Goal: Task Accomplishment & Management: Complete application form

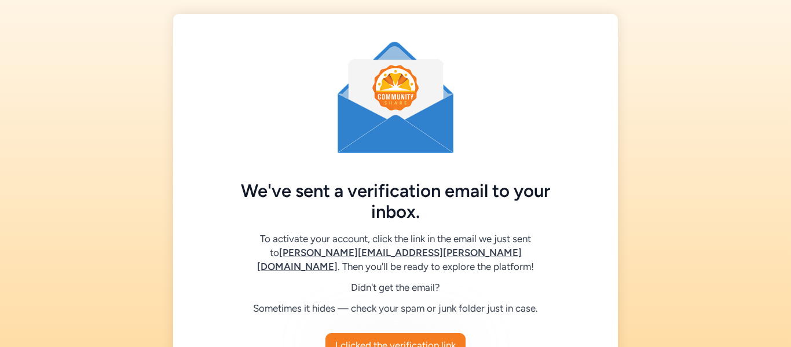
click at [663, 241] on div "We've sent a verification email to your inbox. To activate your account, click …" at bounding box center [395, 222] width 791 height 445
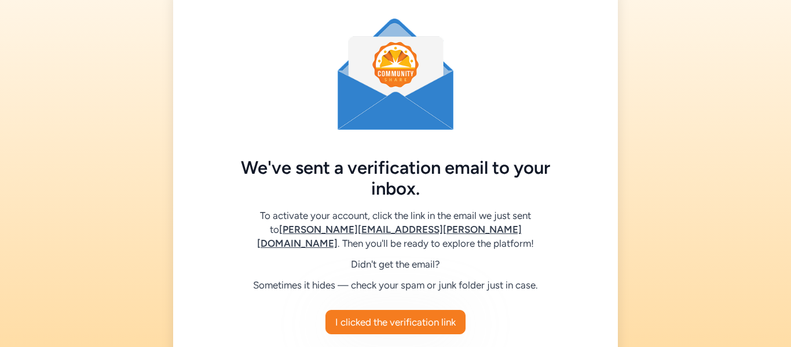
scroll to position [46, 0]
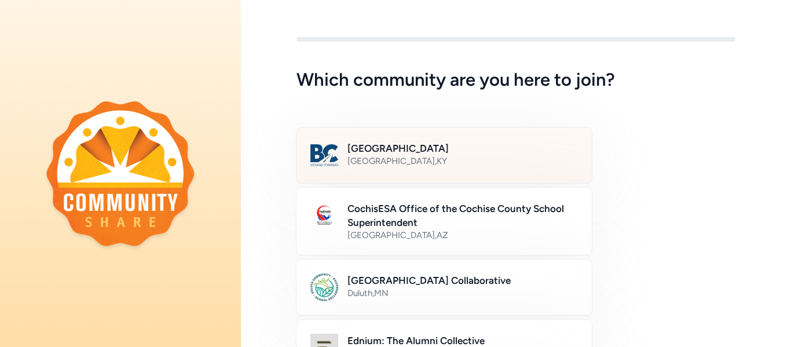
click at [397, 148] on h2 "[GEOGRAPHIC_DATA]" at bounding box center [462, 148] width 230 height 14
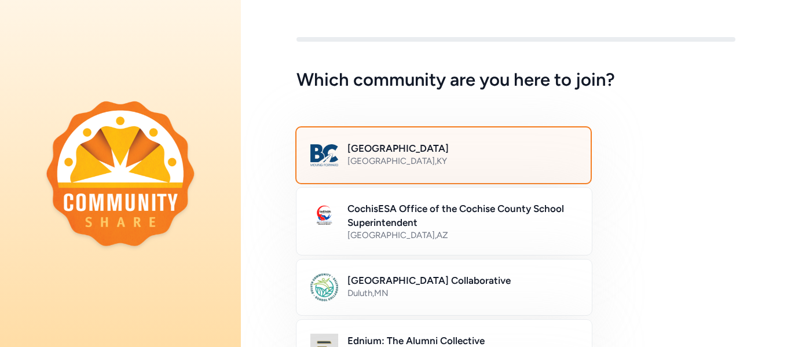
click at [700, 139] on div "Bullitt County Public Schools [GEOGRAPHIC_DATA] , [GEOGRAPHIC_DATA]" at bounding box center [515, 155] width 439 height 56
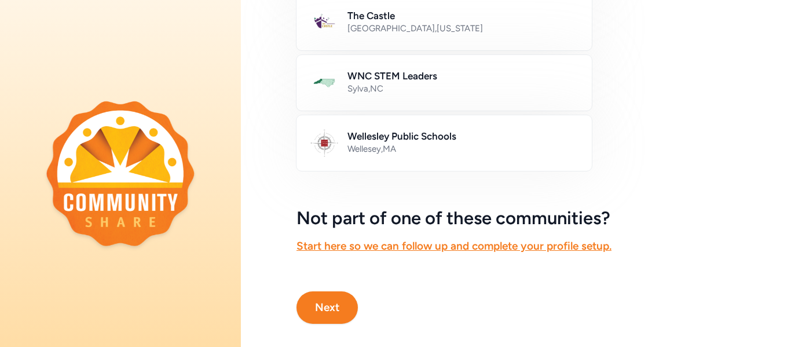
scroll to position [760, 0]
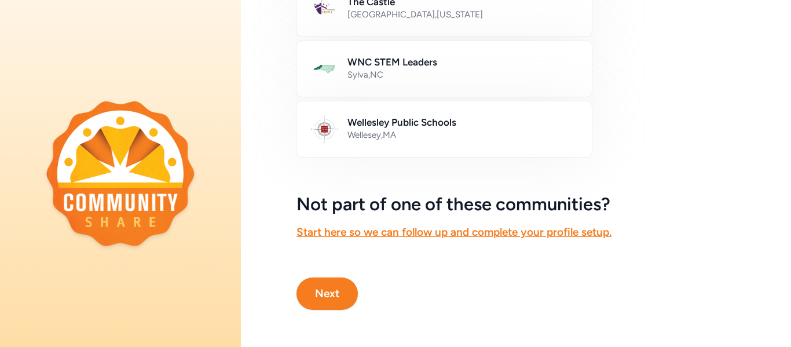
click at [336, 297] on button "Next" at bounding box center [326, 293] width 61 height 32
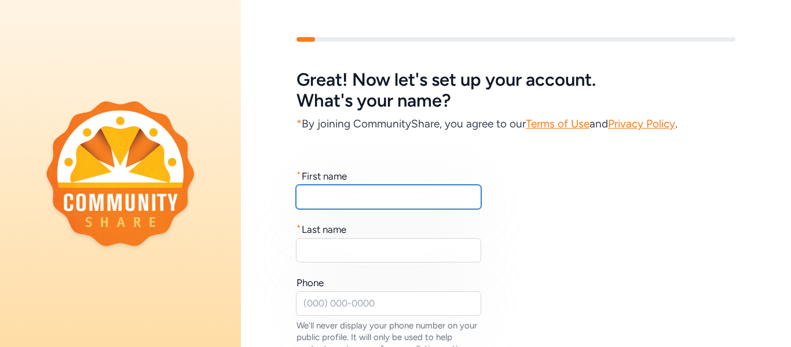
click at [353, 195] on input "text" at bounding box center [388, 197] width 185 height 24
type input "Adam"
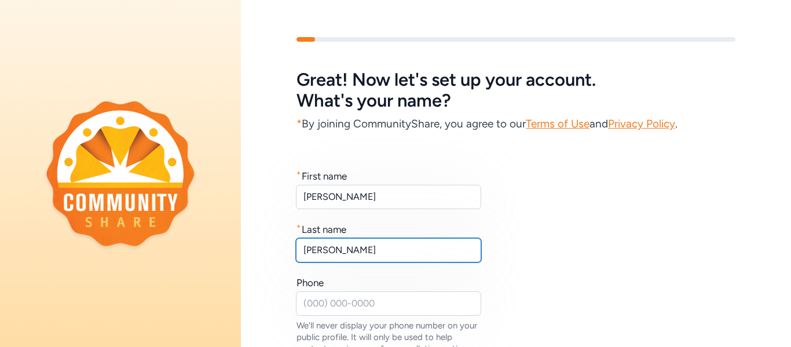
type input "Ritter"
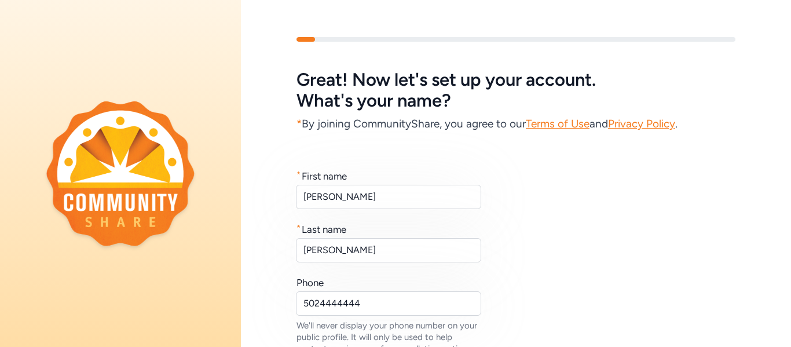
click at [609, 283] on div "* First name Adam * Last name Ritter Phone 5024444444 We'll never display your …" at bounding box center [515, 273] width 439 height 208
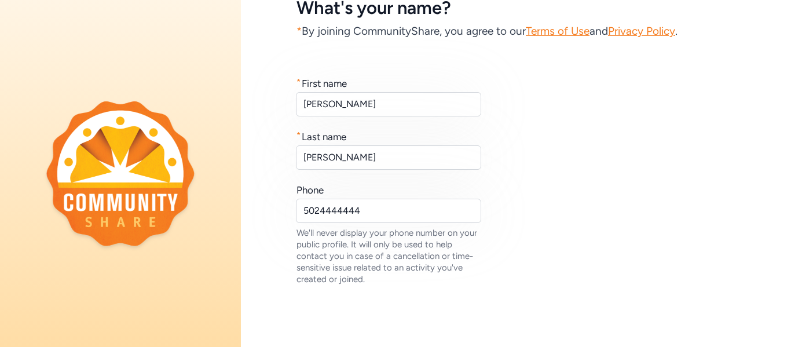
scroll to position [116, 0]
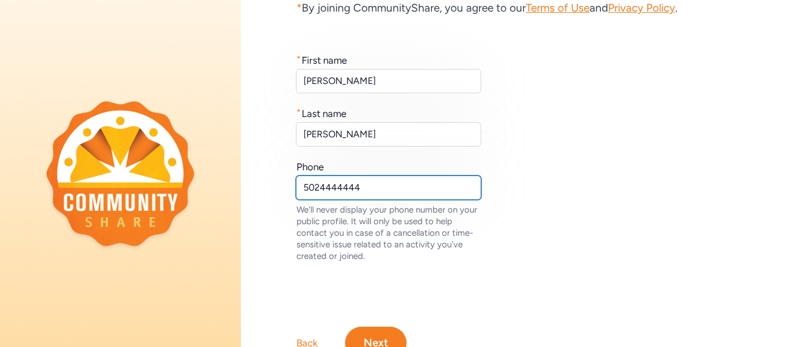
click at [369, 183] on input "5024444444" at bounding box center [388, 187] width 185 height 24
type input "5024452273"
click at [463, 285] on div "Great! Now let's set up your account. What's your name? * By joining CommunityS…" at bounding box center [516, 140] width 550 height 438
click at [381, 342] on button "Next" at bounding box center [375, 342] width 61 height 32
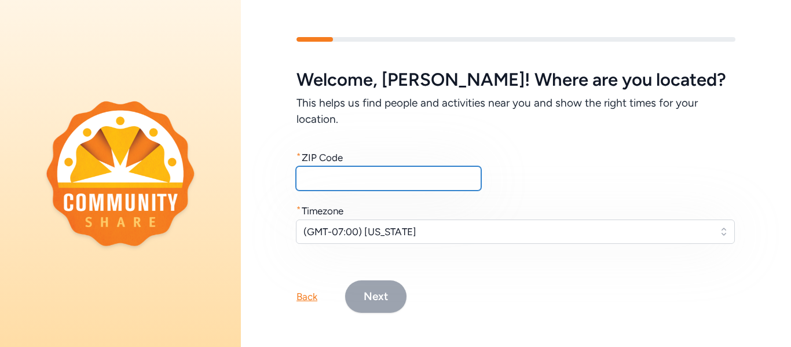
click at [354, 190] on input "text" at bounding box center [388, 178] width 185 height 24
type input "40165"
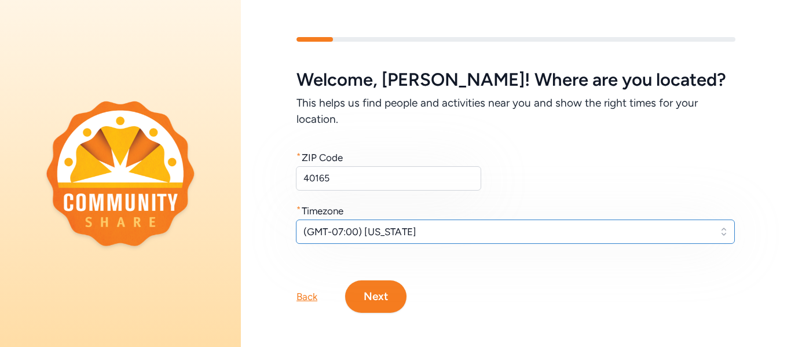
click at [418, 239] on button "(GMT-07:00) Arizona" at bounding box center [515, 231] width 439 height 24
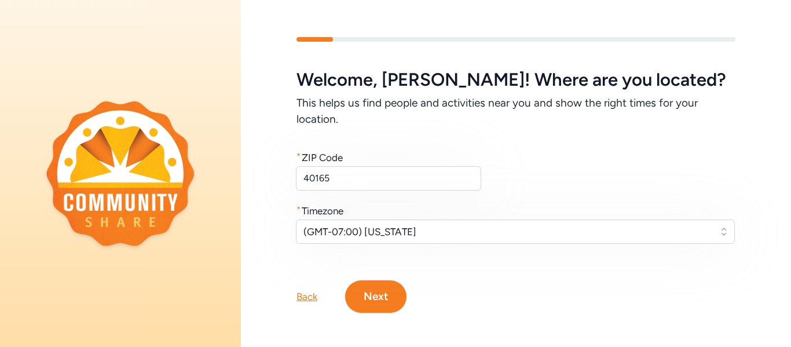
scroll to position [17, 0]
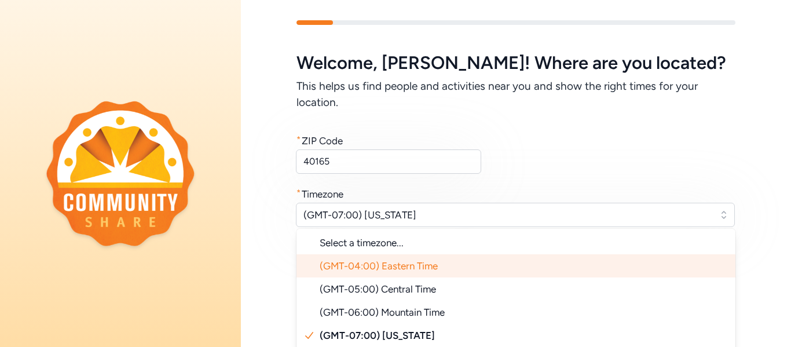
click at [401, 269] on span "(GMT-04:00) Eastern Time" at bounding box center [379, 266] width 118 height 12
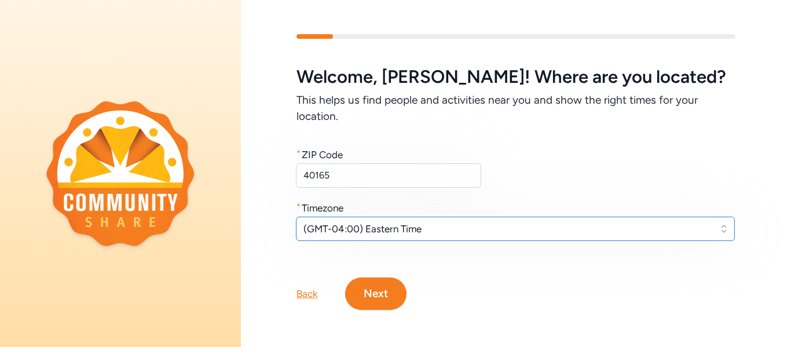
scroll to position [3, 0]
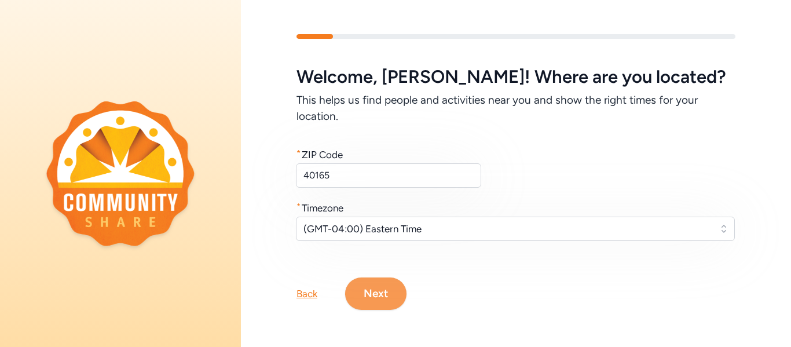
click at [375, 297] on button "Next" at bounding box center [375, 293] width 61 height 32
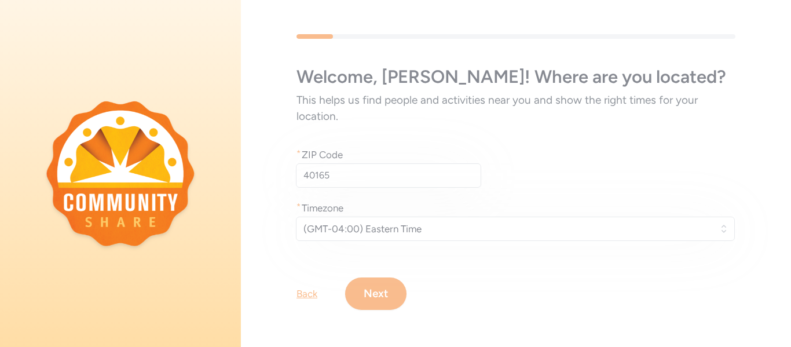
click at [494, 272] on div "Welcome , Adam ! Where are you located? This helps us find people and activitie…" at bounding box center [516, 172] width 550 height 350
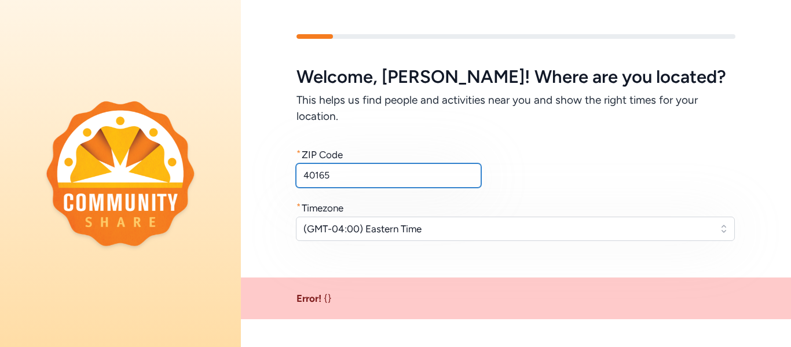
click at [397, 176] on input "40165" at bounding box center [388, 175] width 185 height 24
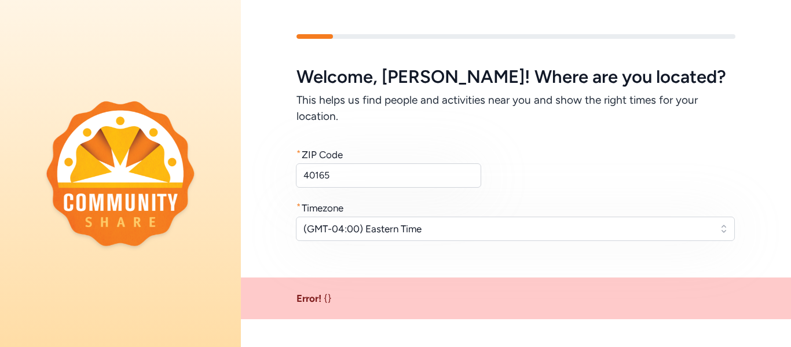
click at [607, 209] on div "* Timezone" at bounding box center [515, 208] width 439 height 14
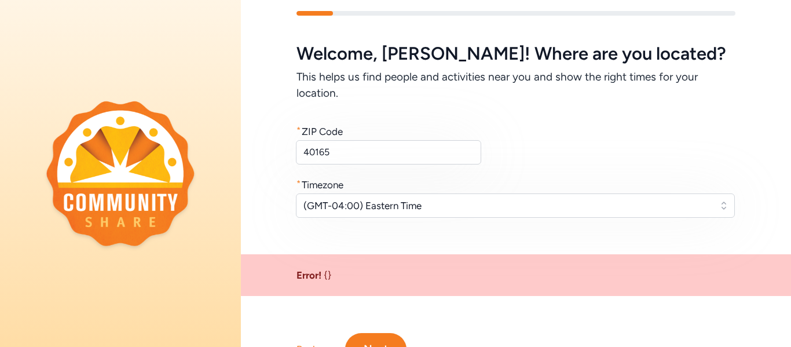
scroll to position [82, 0]
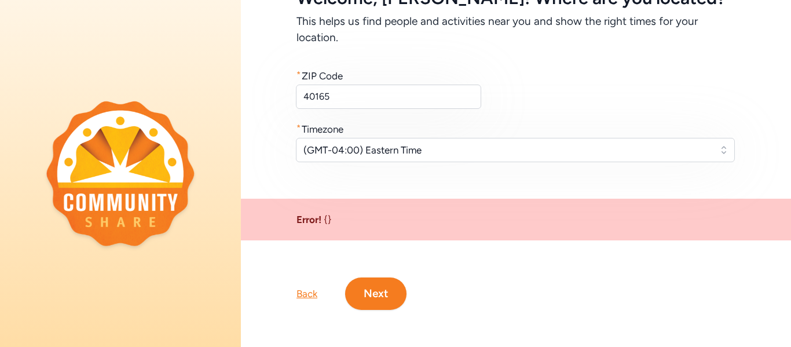
click at [369, 294] on button "Next" at bounding box center [375, 293] width 61 height 32
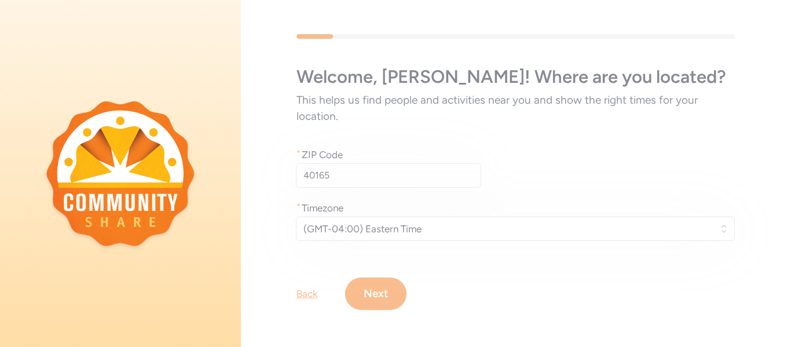
scroll to position [3, 0]
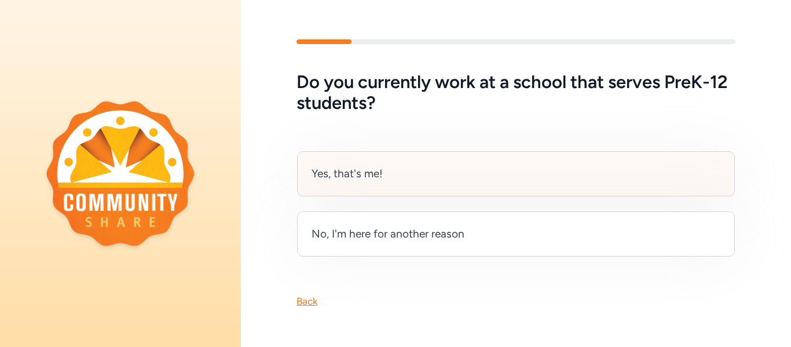
click at [356, 167] on div "Yes, that's me!" at bounding box center [346, 174] width 71 height 16
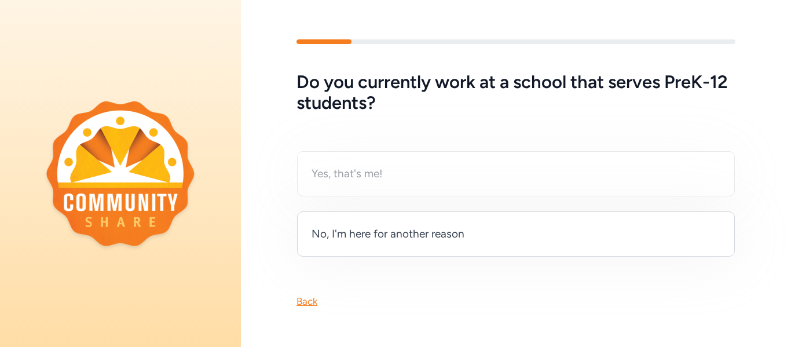
click at [478, 306] on div "Back" at bounding box center [516, 282] width 550 height 51
click at [483, 304] on div "Back" at bounding box center [516, 282] width 550 height 51
click at [367, 165] on div "Yes, that's me! No, I'm here for another reason" at bounding box center [515, 204] width 439 height 107
click at [410, 299] on div "Back" at bounding box center [516, 282] width 550 height 51
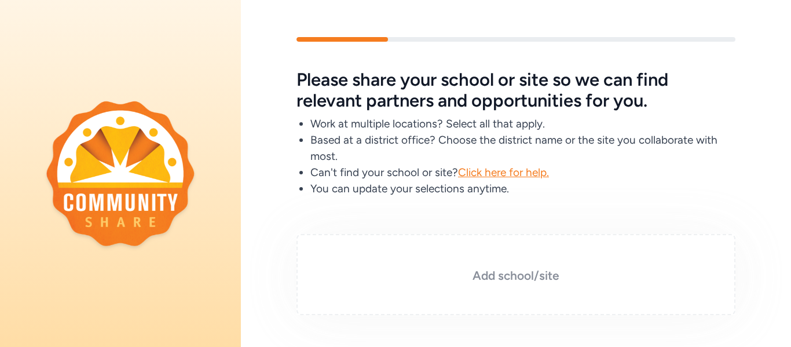
click at [449, 263] on div "Add school/site" at bounding box center [515, 274] width 439 height 81
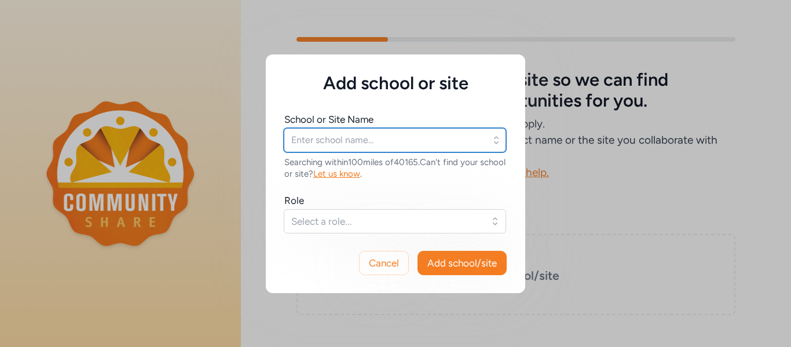
click at [375, 141] on input "text" at bounding box center [395, 140] width 222 height 24
click at [375, 144] on input "Bullitt Al" at bounding box center [395, 140] width 222 height 24
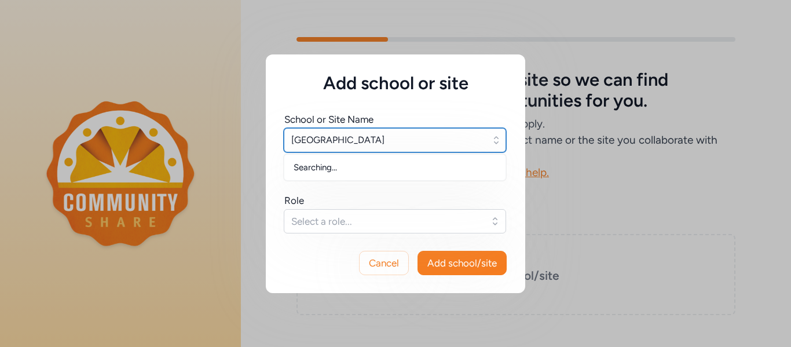
type input "Bullitt Alternative Center"
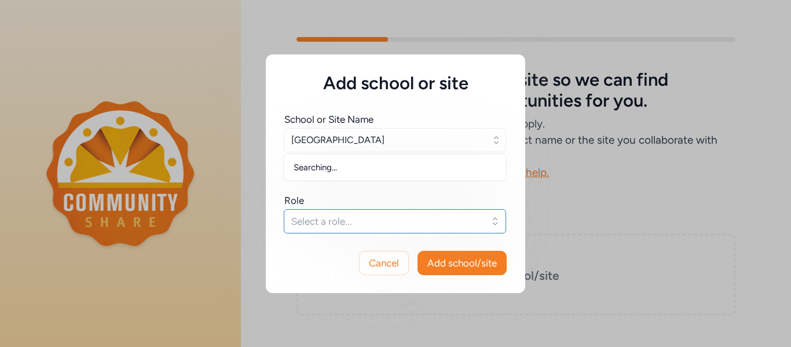
click at [380, 219] on span "Select a role..." at bounding box center [386, 221] width 191 height 14
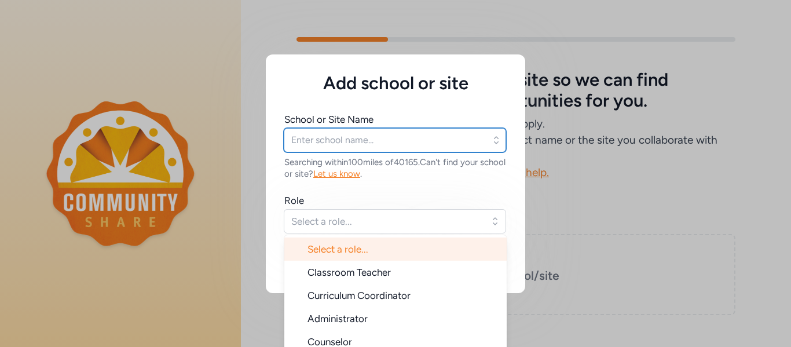
click at [364, 141] on input "text" at bounding box center [395, 140] width 222 height 24
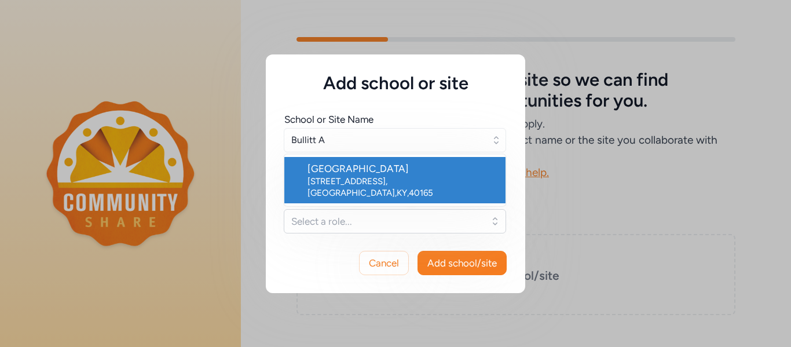
click at [414, 185] on div "381 High School Dr , Shepherdsville , KY , 40165" at bounding box center [401, 186] width 189 height 23
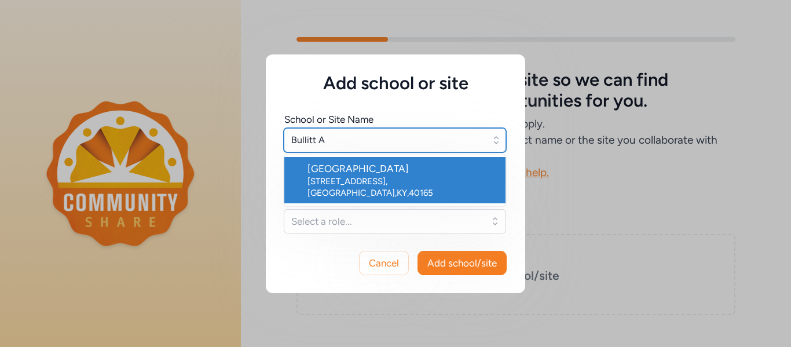
type input "Bullitt Alternative Center"
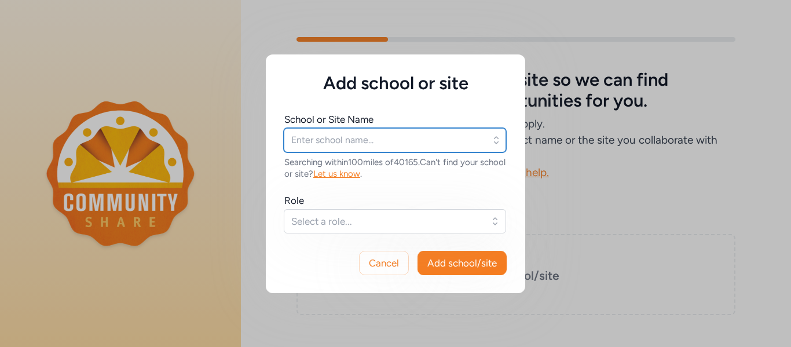
click at [353, 145] on input "text" at bounding box center [395, 140] width 222 height 24
click at [369, 151] on input "bullitt" at bounding box center [395, 140] width 222 height 24
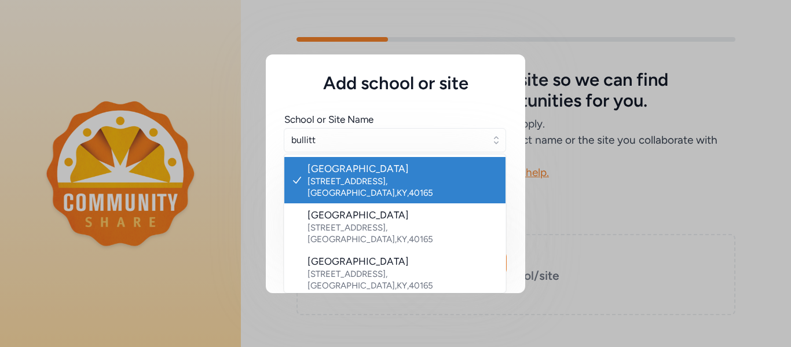
click at [410, 178] on div "381 High School Dr , Shepherdsville , KY , 40165" at bounding box center [401, 186] width 189 height 23
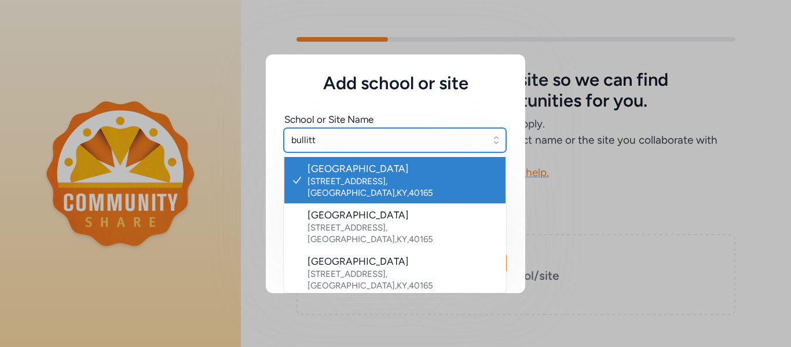
type input "Bullitt Alternative Center"
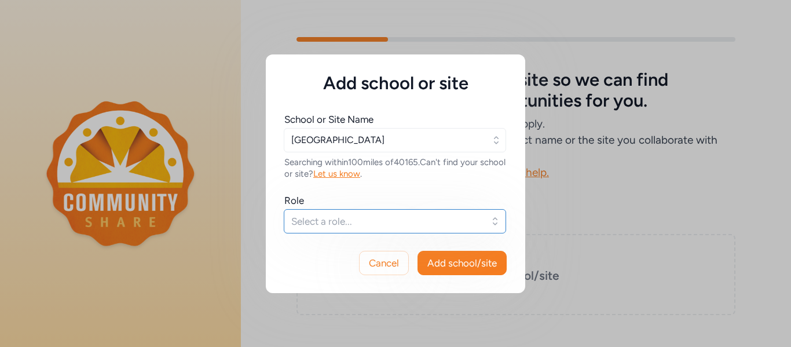
click at [370, 226] on span "Select a role..." at bounding box center [386, 221] width 191 height 14
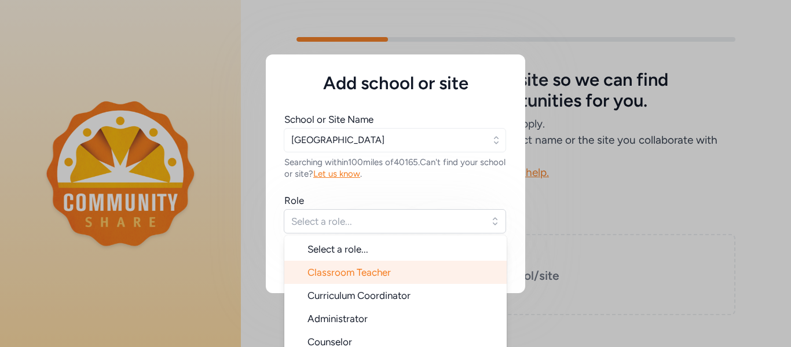
click at [355, 272] on span "Classroom Teacher" at bounding box center [348, 272] width 83 height 12
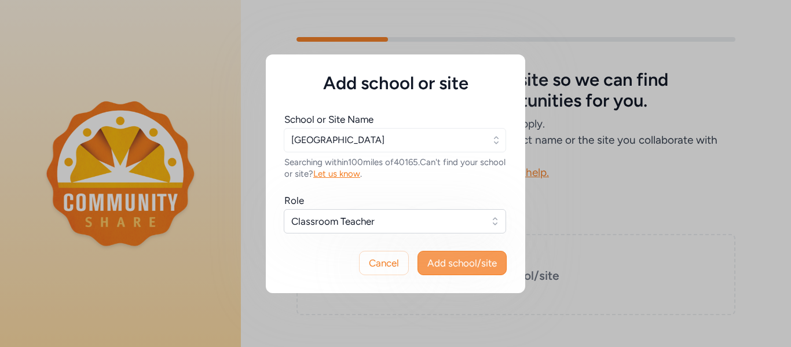
click at [456, 265] on span "Add school/site" at bounding box center [461, 263] width 69 height 14
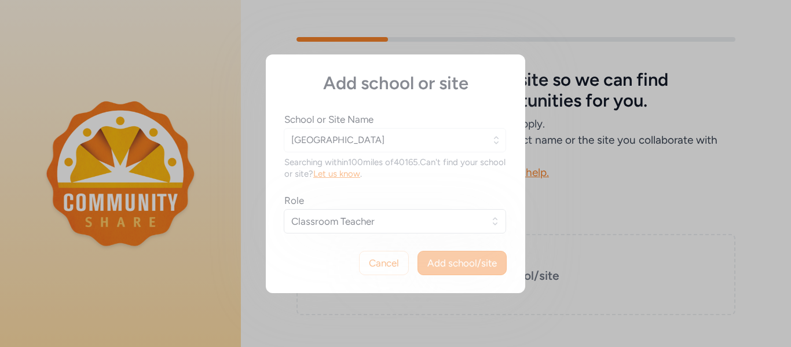
click at [456, 265] on div "Add school or site School or Site Name Bullitt Alternative Center Searching wit…" at bounding box center [395, 173] width 259 height 238
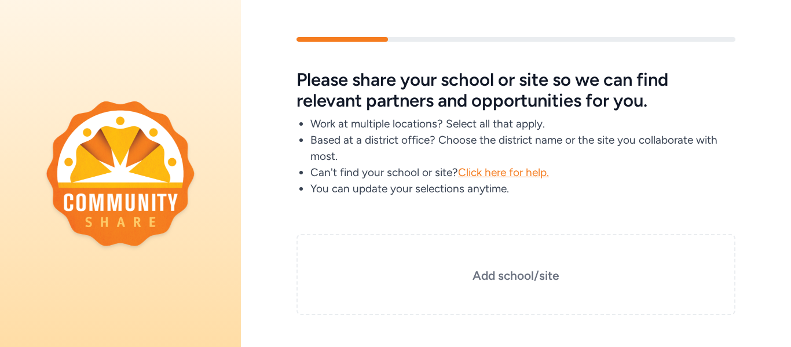
click at [639, 229] on div "Add school/site" at bounding box center [515, 267] width 439 height 95
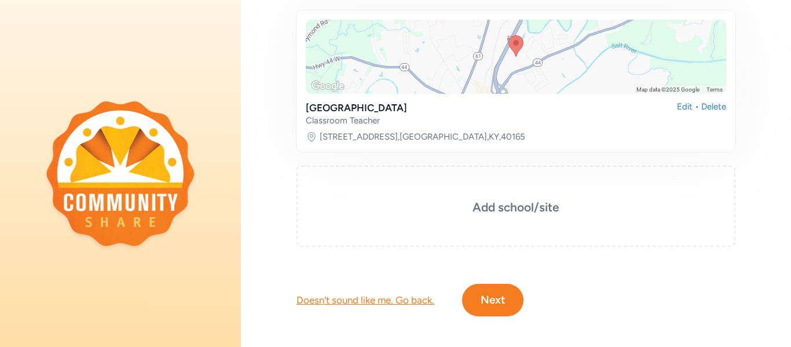
scroll to position [216, 0]
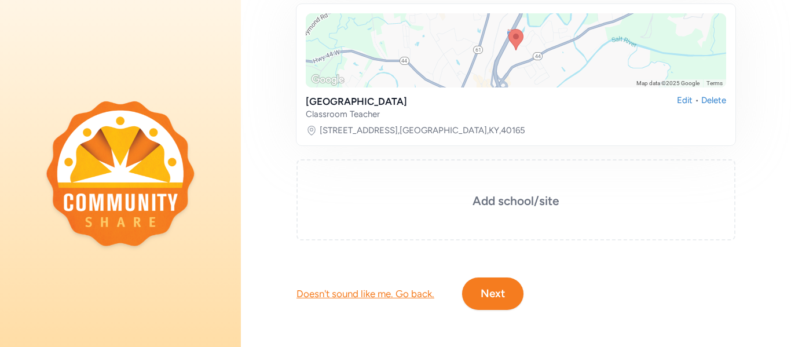
click at [507, 295] on button "Next" at bounding box center [492, 293] width 61 height 32
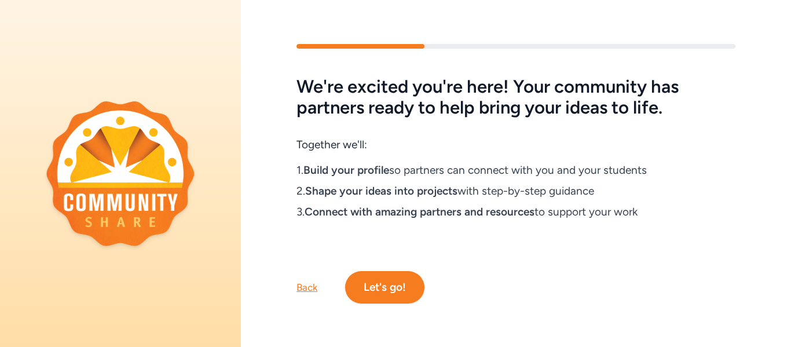
click at [401, 287] on button "Let's go!" at bounding box center [384, 287] width 79 height 32
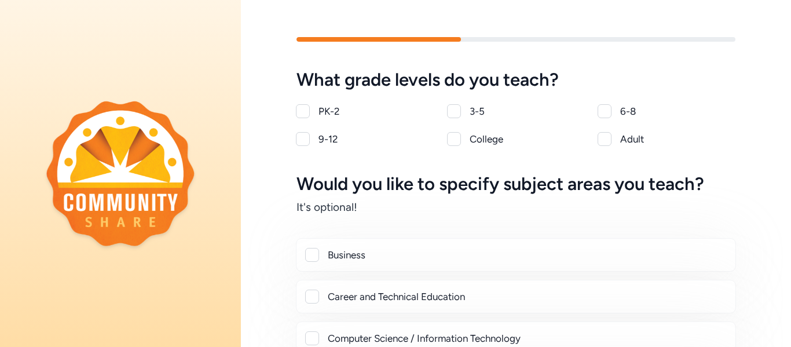
click at [604, 111] on div at bounding box center [604, 111] width 14 height 14
checkbox input "true"
click at [302, 139] on div at bounding box center [303, 139] width 14 height 14
checkbox input "true"
click at [419, 202] on h6 "It's optional!" at bounding box center [515, 207] width 439 height 16
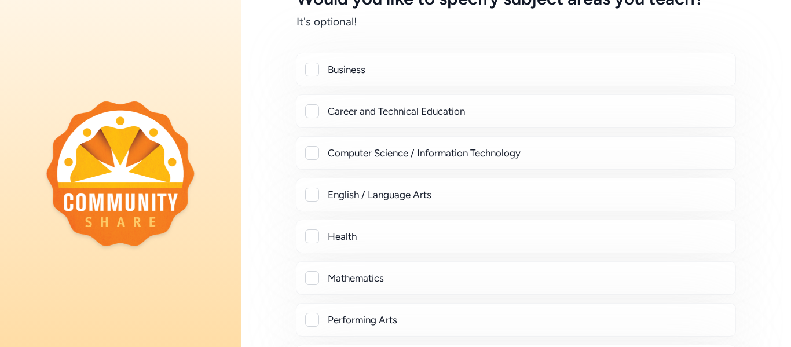
scroll to position [208, 0]
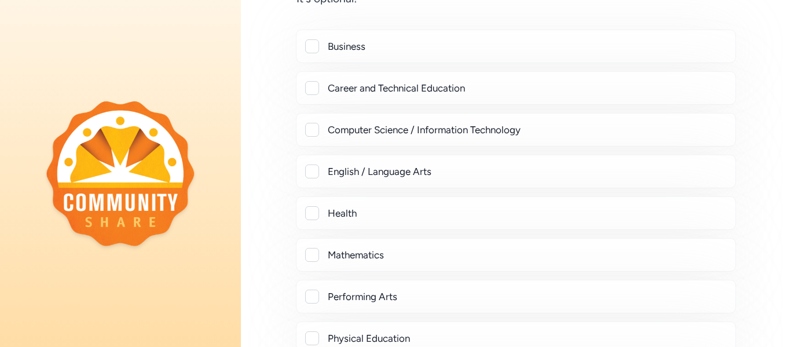
click at [314, 171] on div at bounding box center [312, 171] width 14 height 14
checkbox input "true"
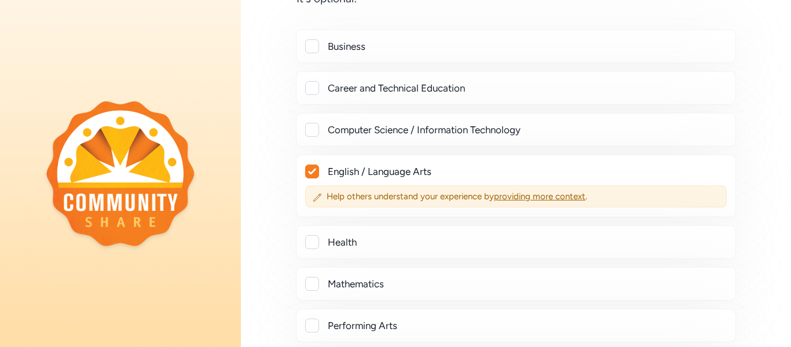
click at [314, 282] on div at bounding box center [312, 284] width 14 height 14
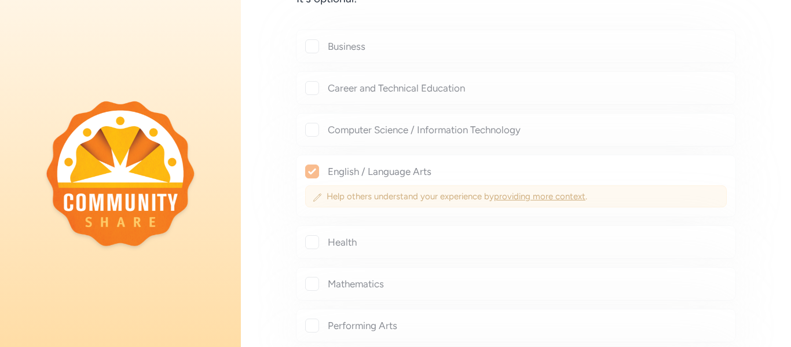
checkbox input "true"
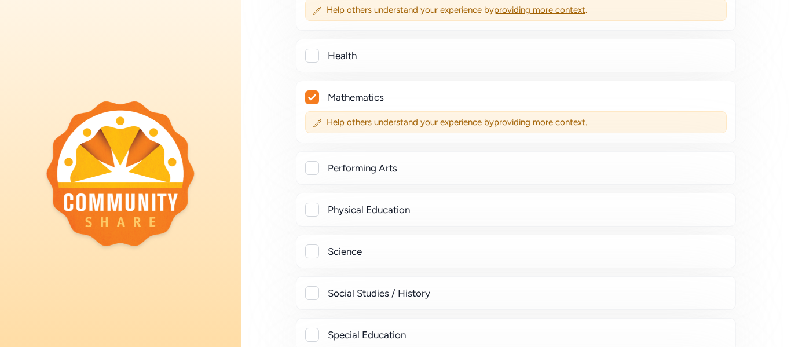
scroll to position [417, 0]
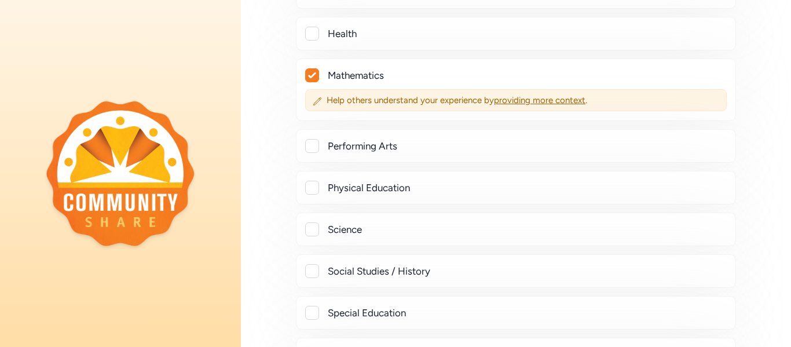
click at [314, 225] on div at bounding box center [312, 229] width 14 height 14
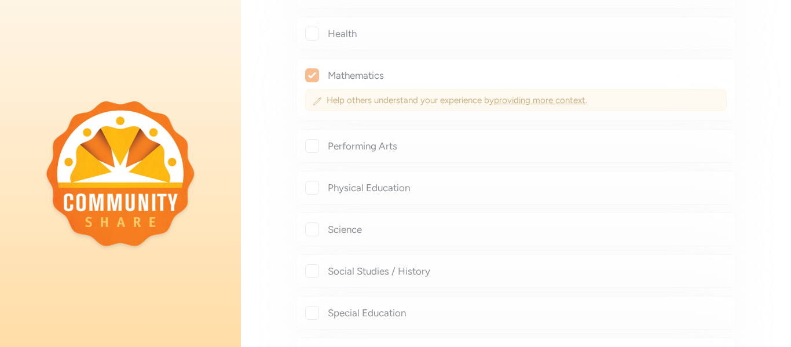
checkbox input "true"
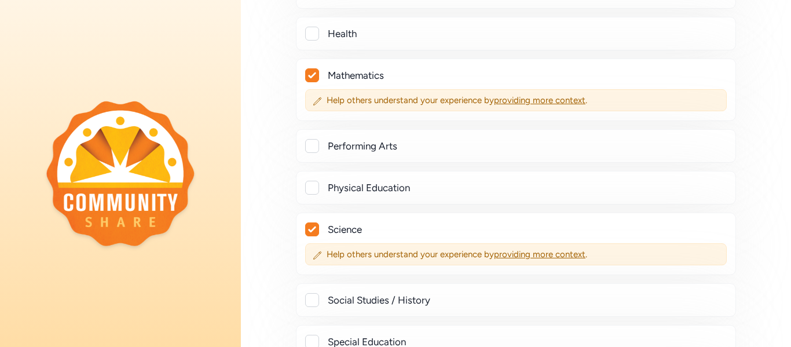
click at [313, 340] on div at bounding box center [312, 342] width 14 height 14
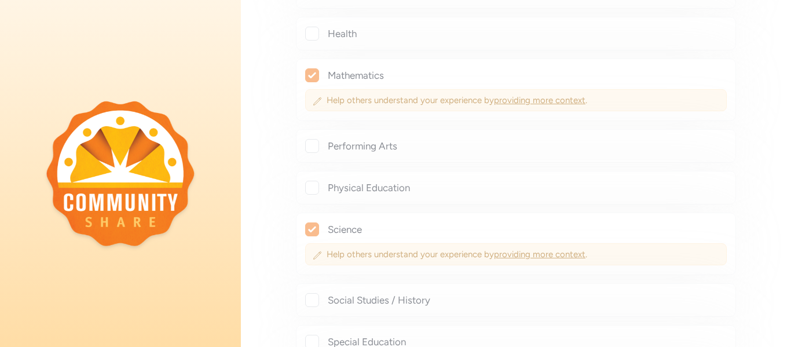
checkbox input "true"
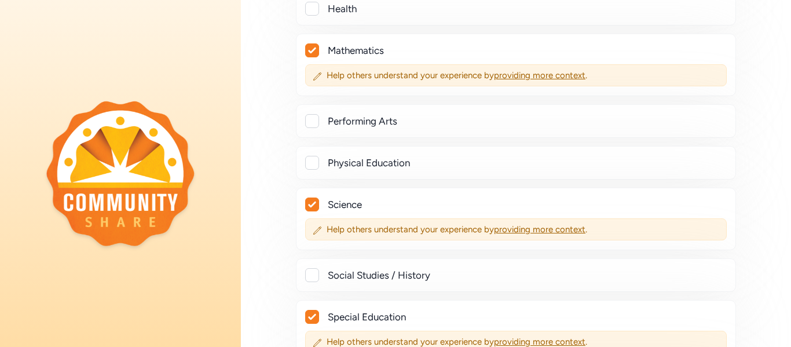
scroll to position [463, 0]
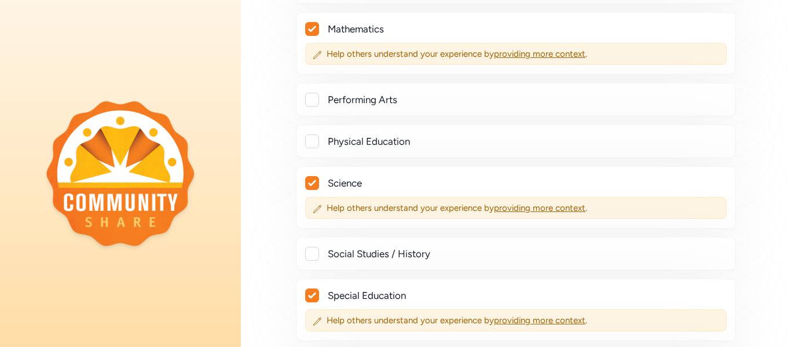
click at [307, 251] on div at bounding box center [312, 254] width 14 height 14
checkbox input "true"
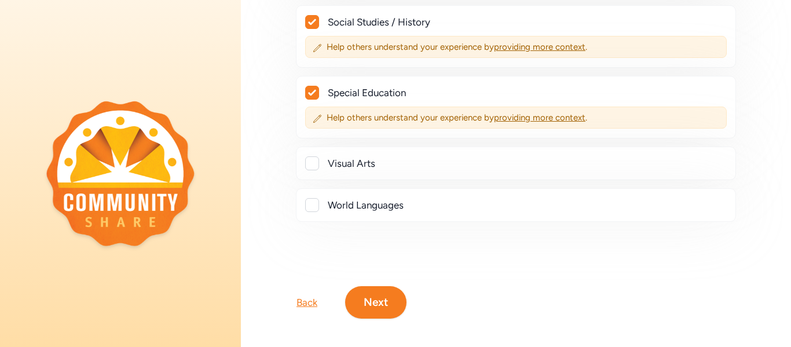
scroll to position [703, 0]
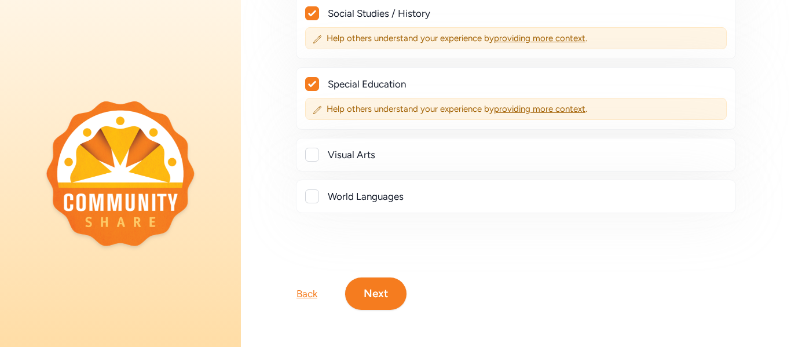
click at [374, 294] on button "Next" at bounding box center [375, 293] width 61 height 32
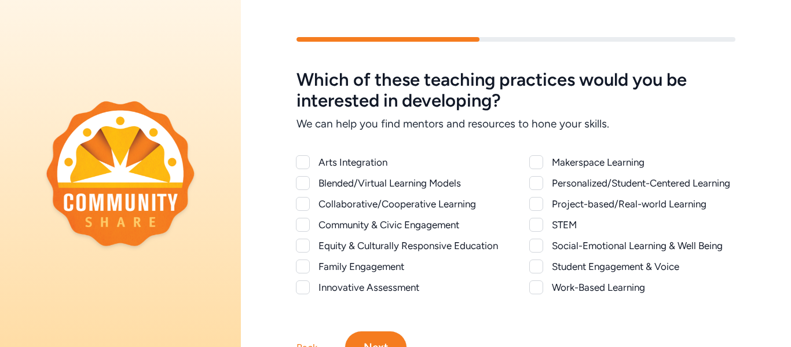
click at [306, 225] on div at bounding box center [303, 225] width 14 height 14
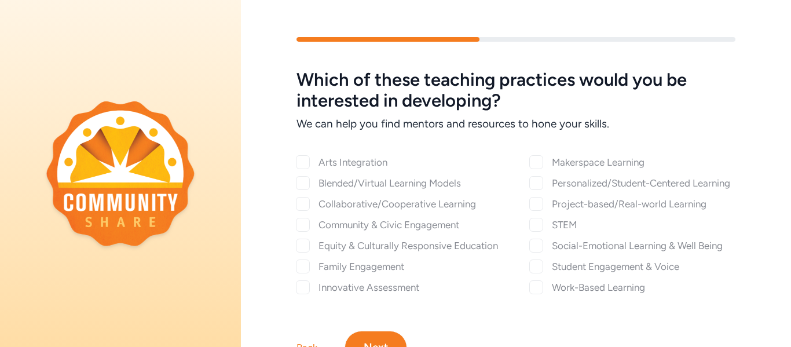
checkbox input "true"
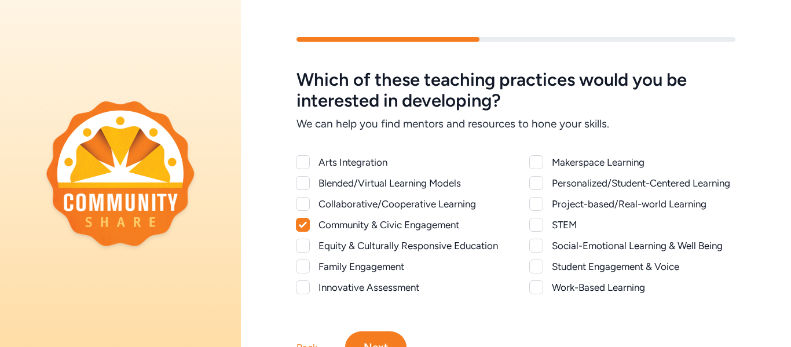
click at [538, 290] on div at bounding box center [536, 287] width 14 height 14
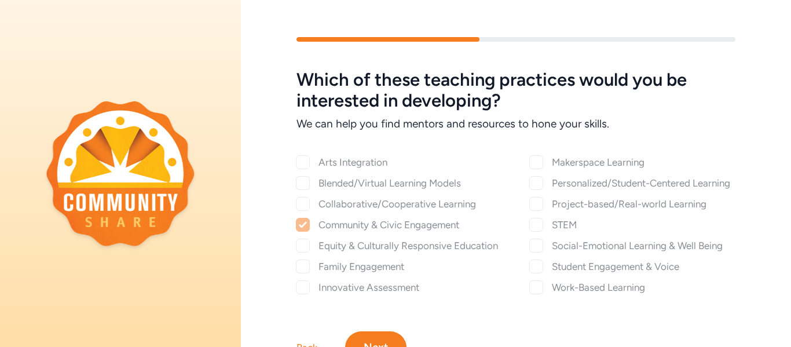
checkbox input "true"
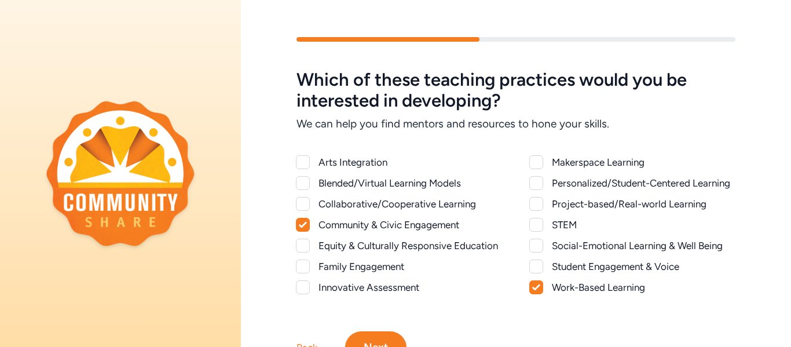
click at [537, 203] on div at bounding box center [536, 204] width 14 height 14
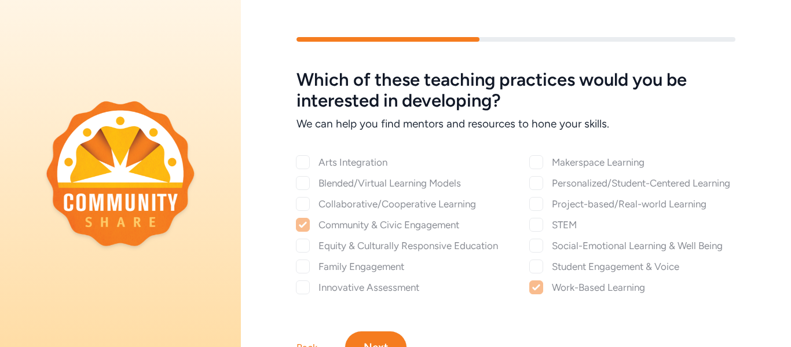
checkbox input "true"
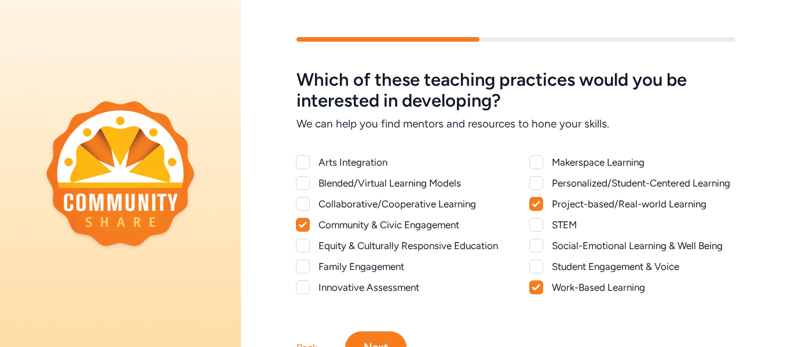
click at [535, 226] on div at bounding box center [536, 225] width 14 height 14
checkbox input "true"
click at [365, 339] on button "Next" at bounding box center [375, 347] width 61 height 32
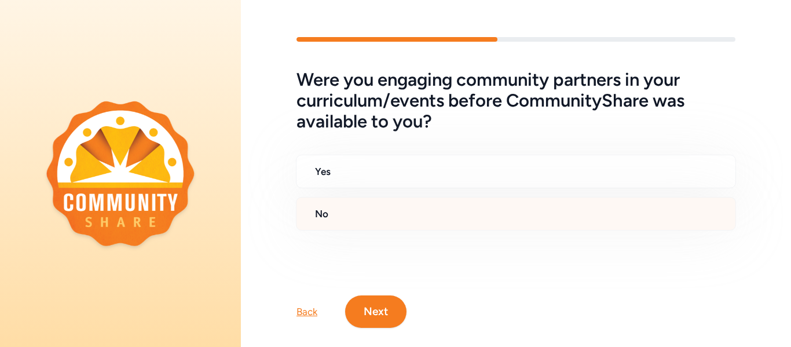
click at [358, 221] on div "No" at bounding box center [516, 214] width 440 height 34
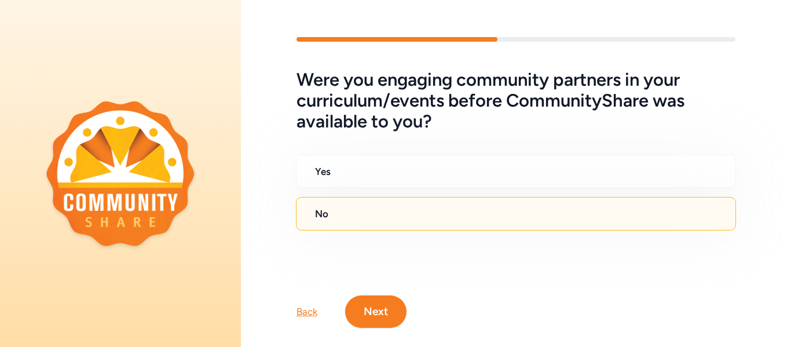
click at [379, 318] on button "Next" at bounding box center [375, 311] width 61 height 32
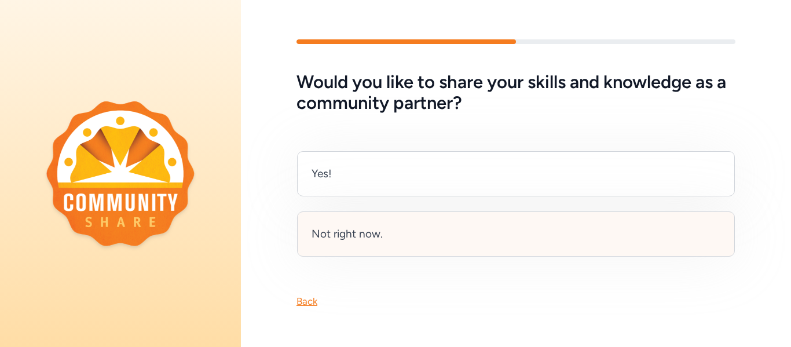
click at [383, 230] on div "Not right now." at bounding box center [516, 233] width 438 height 45
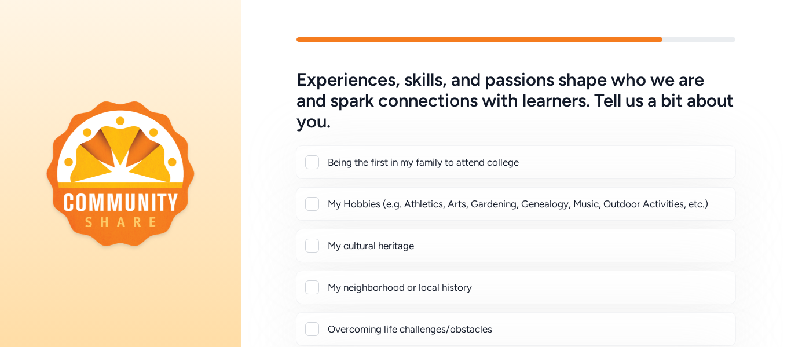
click at [318, 205] on div at bounding box center [312, 204] width 14 height 14
checkbox input "true"
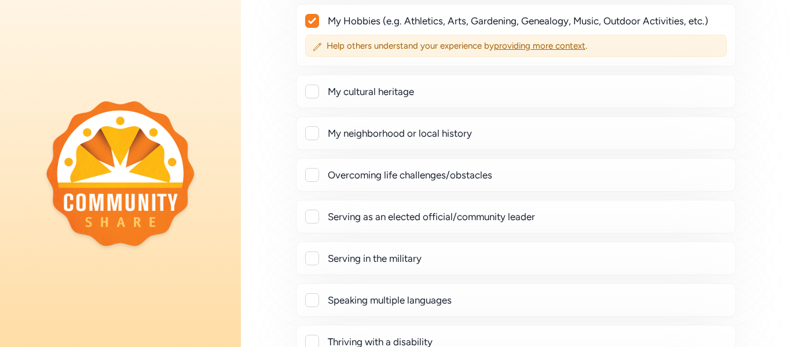
scroll to position [185, 0]
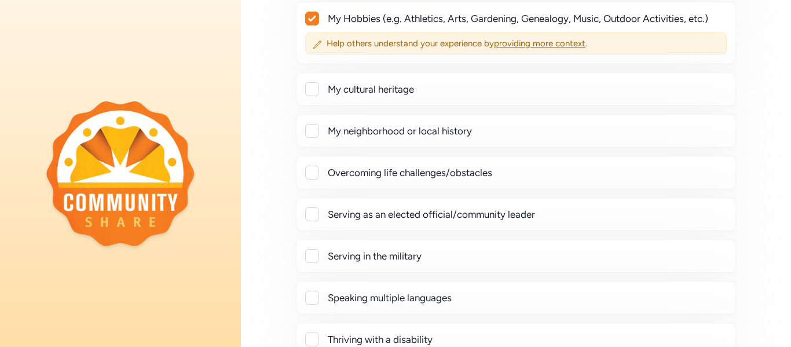
click at [314, 178] on div at bounding box center [312, 173] width 14 height 14
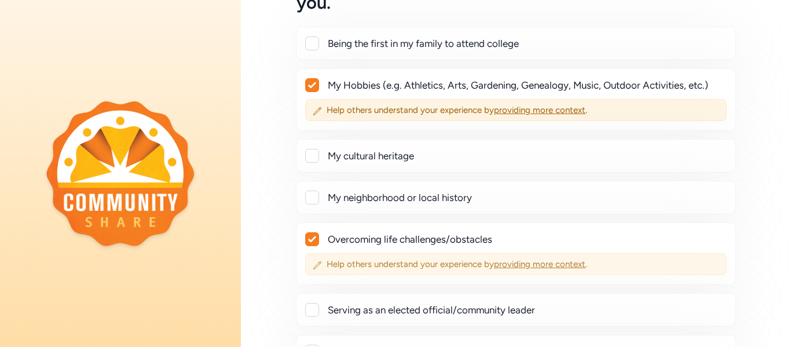
scroll to position [144, 0]
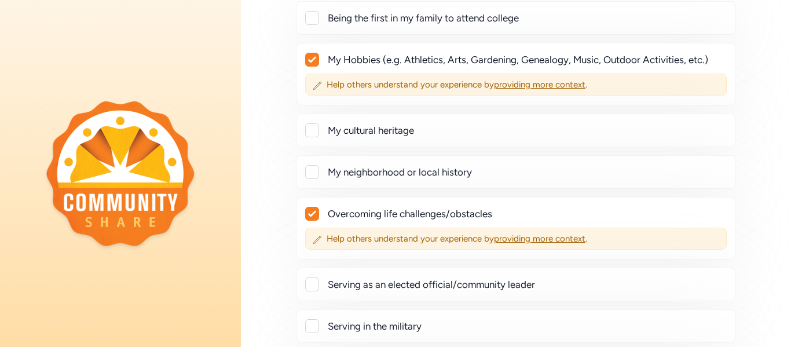
click at [313, 218] on div at bounding box center [312, 213] width 13 height 13
checkbox input "false"
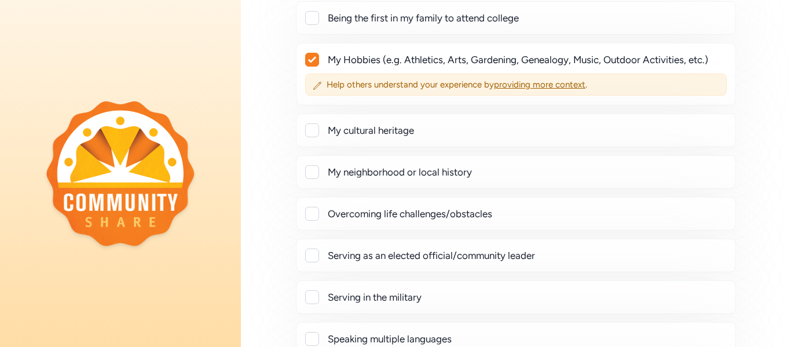
click at [271, 229] on div "Experiences, skills, and passions shape who we are and spark connections with l…" at bounding box center [516, 181] width 550 height 513
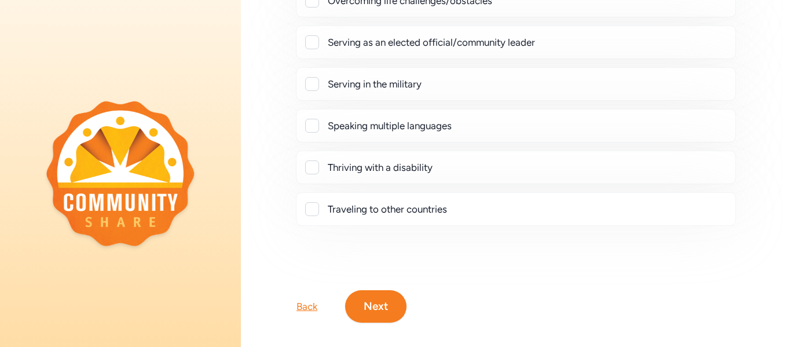
scroll to position [370, 0]
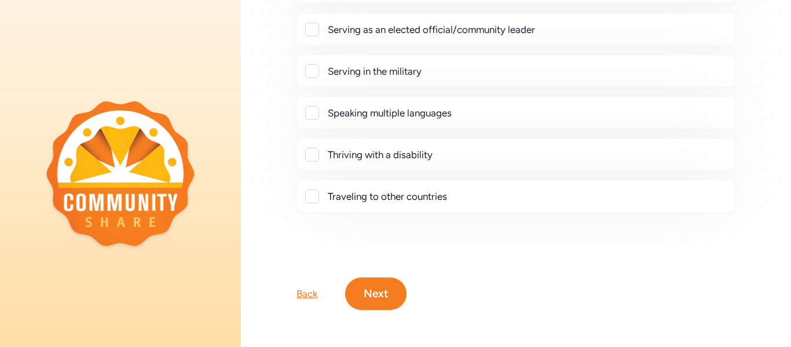
click at [363, 285] on button "Next" at bounding box center [375, 293] width 61 height 32
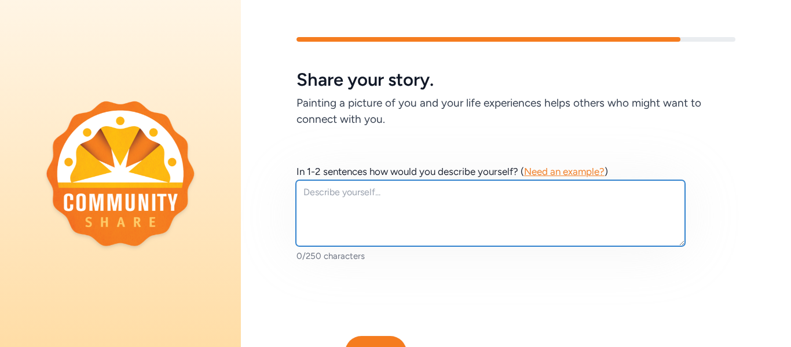
click at [413, 197] on textarea at bounding box center [490, 213] width 389 height 66
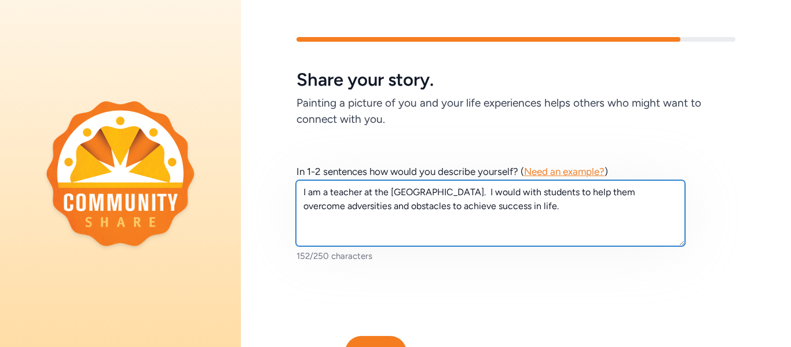
click at [530, 195] on textarea "I am a teacher at the Bullitt Alternative Center. I would with students to help…" at bounding box center [490, 213] width 389 height 66
click at [610, 210] on textarea "I am a teacher at the Bullitt Alternative Center. I work with students to help …" at bounding box center [490, 213] width 389 height 66
type textarea "I am a teacher at the Bullitt Alternative Center. I work with students to help …"
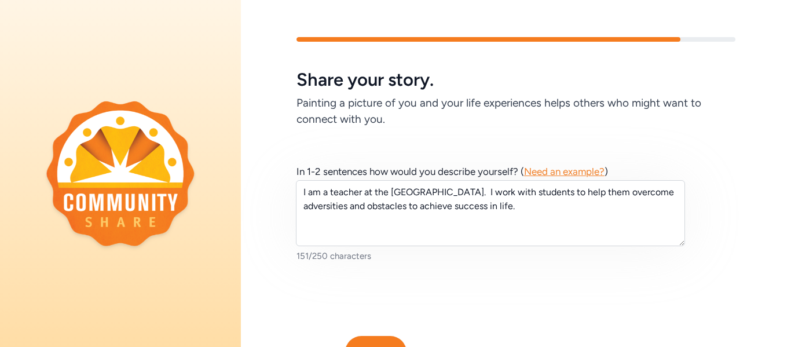
click at [371, 341] on button "Next" at bounding box center [375, 352] width 61 height 32
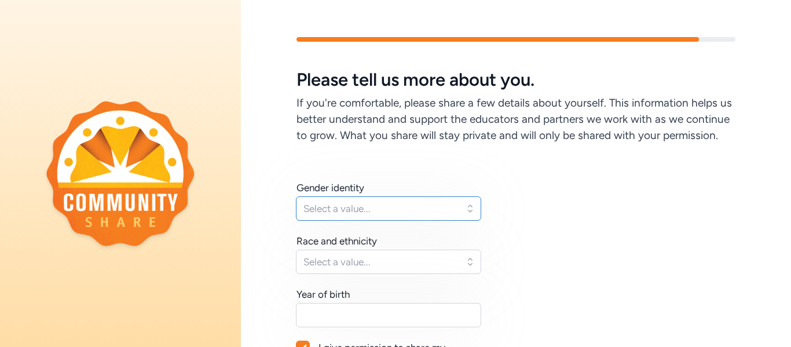
click at [424, 207] on span "Select a value..." at bounding box center [380, 208] width 154 height 14
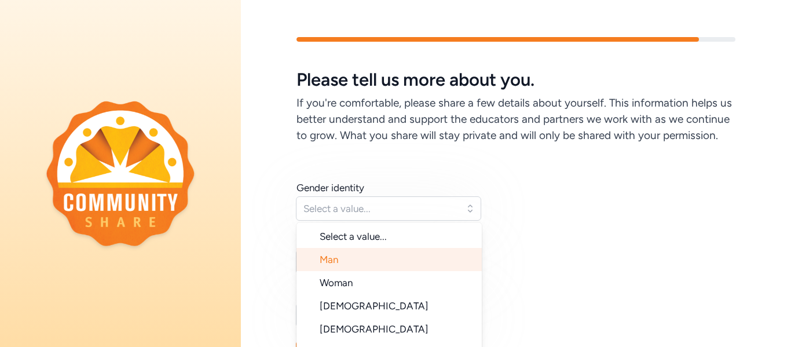
click at [372, 255] on li "Man" at bounding box center [388, 259] width 185 height 23
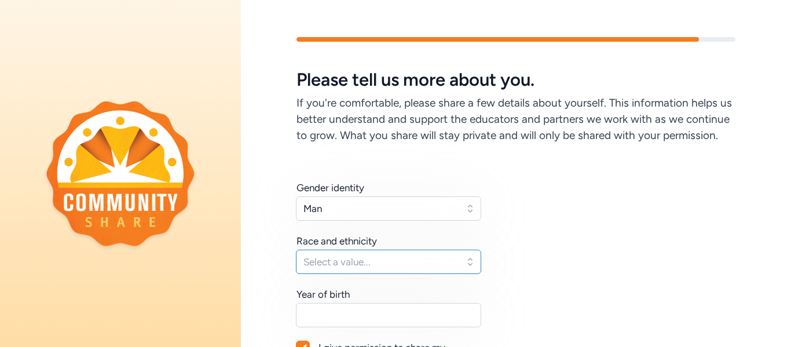
click at [422, 262] on span "Select a value..." at bounding box center [380, 262] width 154 height 14
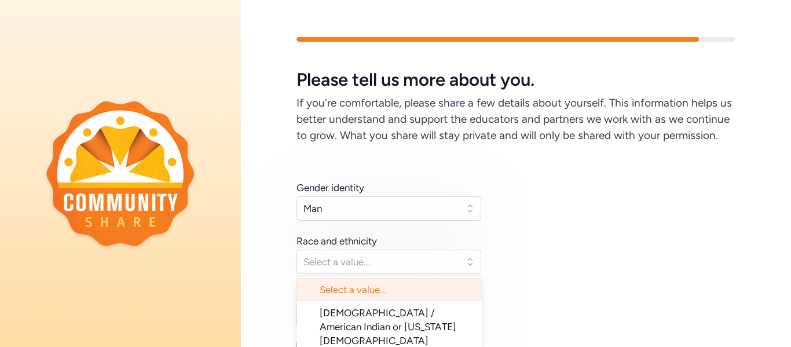
click at [588, 249] on div "Gender identity Man Race and ethnicity Select a value... Select a value... Nati…" at bounding box center [515, 295] width 439 height 229
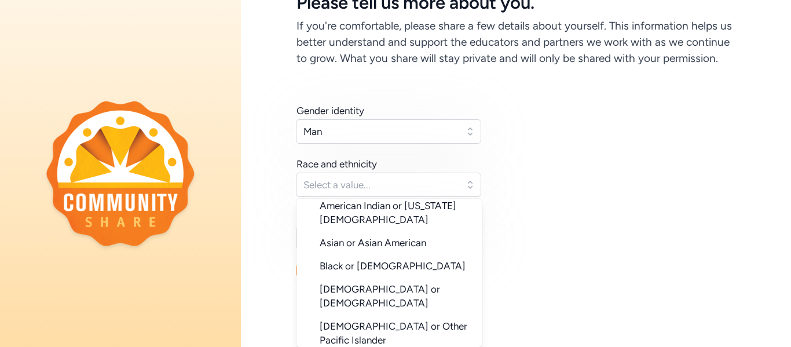
scroll to position [67, 0]
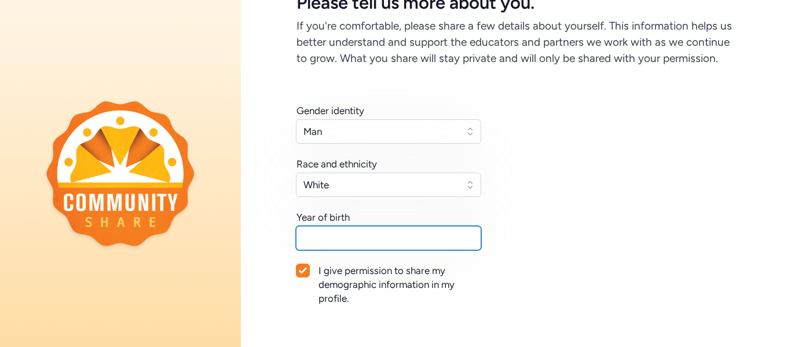
click at [444, 233] on input "text" at bounding box center [388, 238] width 185 height 24
type input "1987"
click at [641, 251] on div "Gender identity Man Race and ethnicity White Year of birth 1987 I give permissi…" at bounding box center [515, 218] width 439 height 229
click at [303, 274] on div at bounding box center [302, 270] width 13 height 13
checkbox input "false"
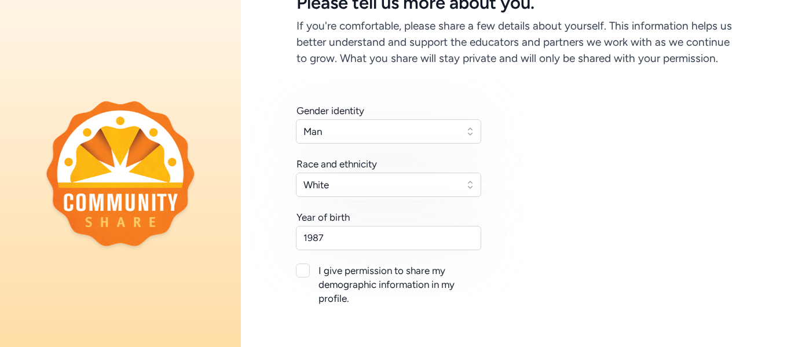
click at [599, 245] on div "Gender identity Man Race and ethnicity White Year of birth 1987 I give permissi…" at bounding box center [515, 218] width 439 height 229
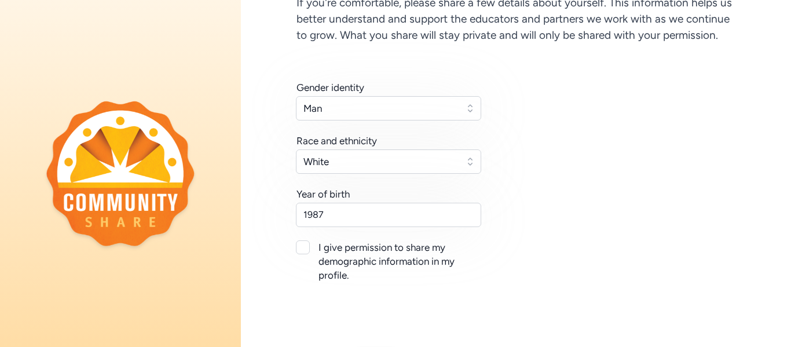
scroll to position [146, 0]
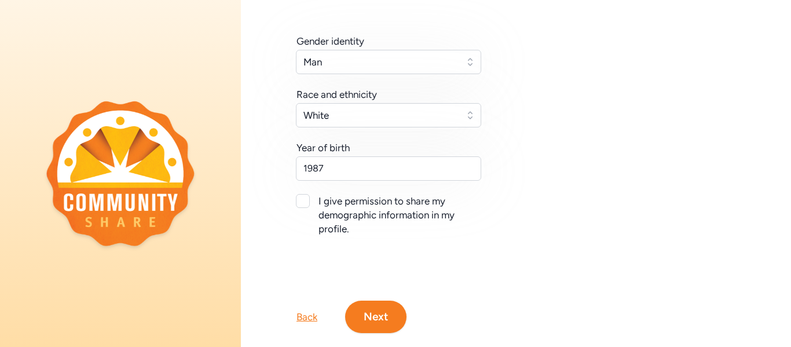
click at [377, 314] on button "Next" at bounding box center [375, 316] width 61 height 32
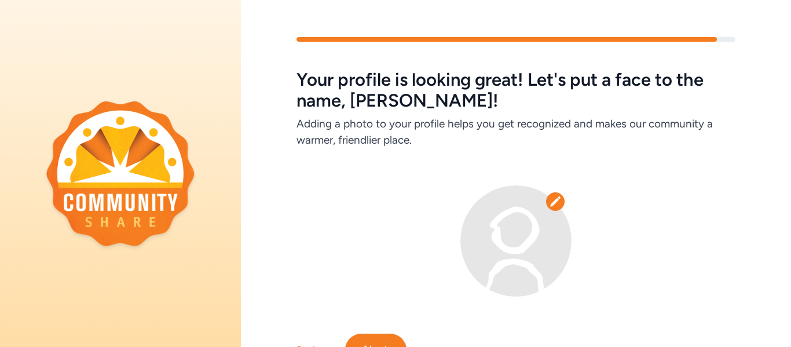
click at [392, 339] on button "Next" at bounding box center [375, 349] width 61 height 32
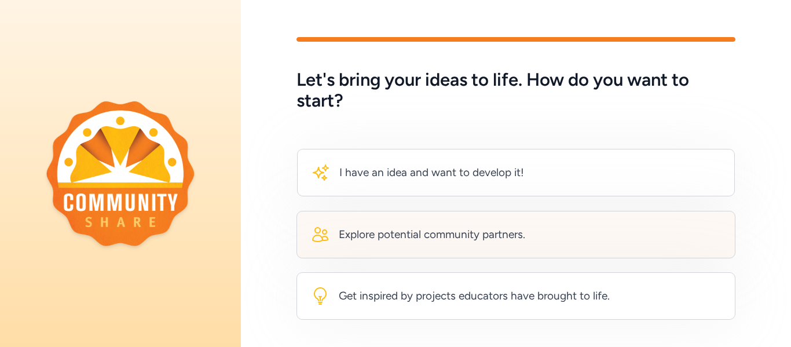
click at [500, 239] on div "Explore potential community partners." at bounding box center [432, 234] width 186 height 16
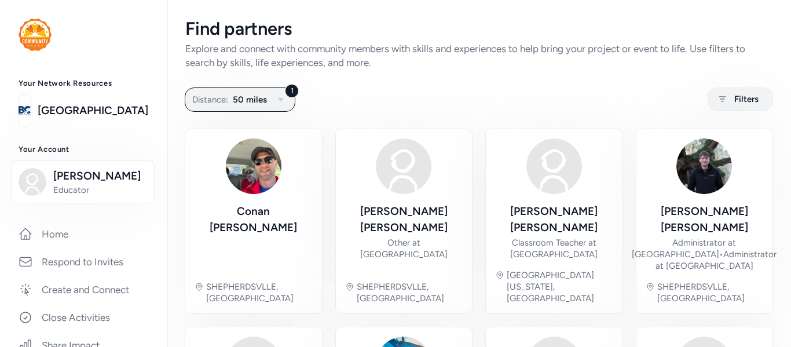
click at [516, 89] on div "1 Distance: 50 miles Filters" at bounding box center [478, 99] width 587 height 23
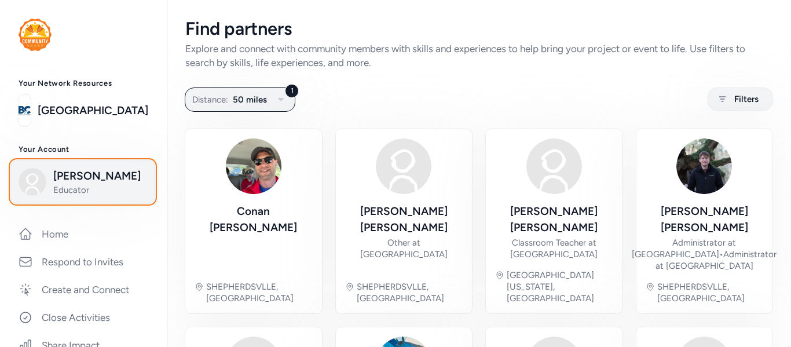
click at [74, 175] on span "Adam Ritter" at bounding box center [100, 176] width 94 height 16
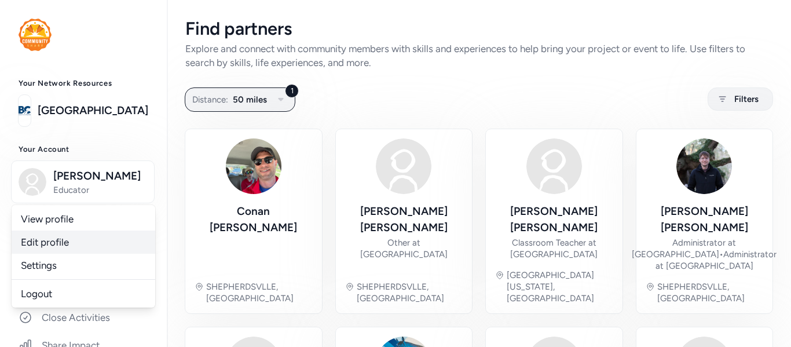
click at [56, 243] on link "Edit profile" at bounding box center [84, 241] width 144 height 23
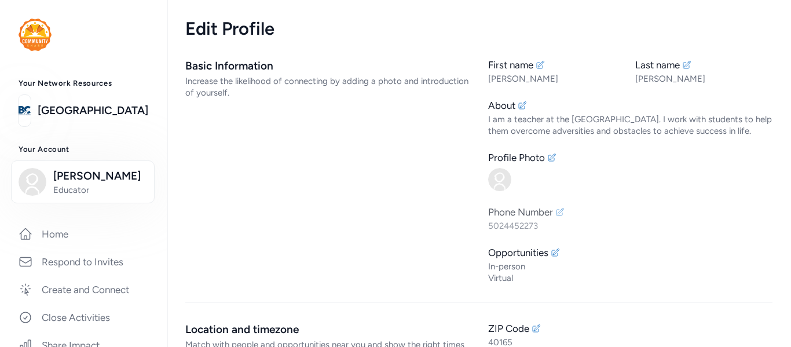
click at [562, 214] on icon at bounding box center [559, 211] width 9 height 9
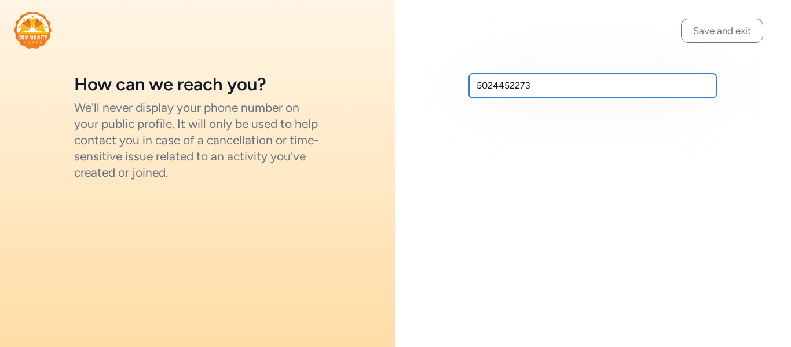
drag, startPoint x: 536, startPoint y: 85, endPoint x: 457, endPoint y: 83, distance: 78.7
click at [457, 83] on div "5024452273" at bounding box center [592, 85] width 395 height 171
click at [476, 87] on input "869-" at bounding box center [592, 86] width 247 height 24
click at [538, 82] on input "502-869-" at bounding box center [592, 86] width 247 height 24
type input "502-869-6700"
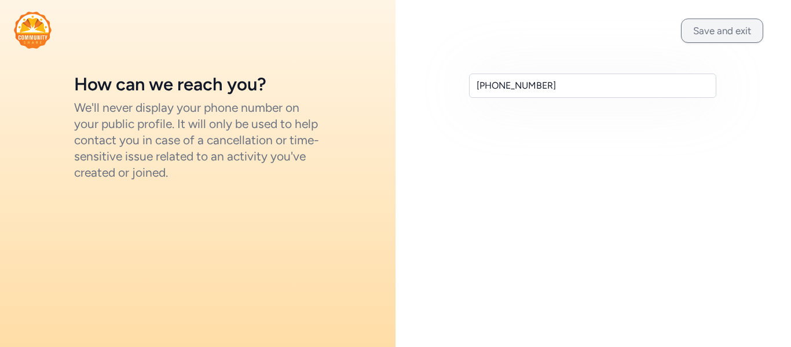
click at [730, 38] on button "Save and exit" at bounding box center [722, 31] width 82 height 24
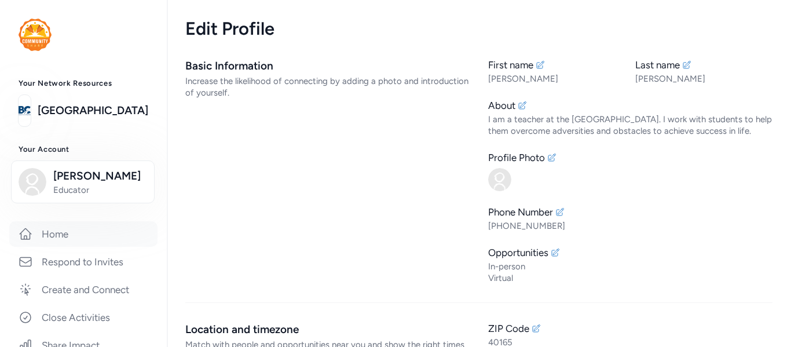
click at [72, 231] on link "Home" at bounding box center [83, 233] width 148 height 25
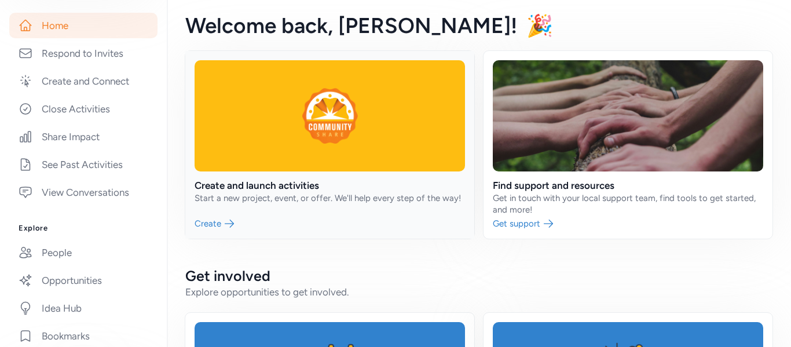
scroll to position [232, 0]
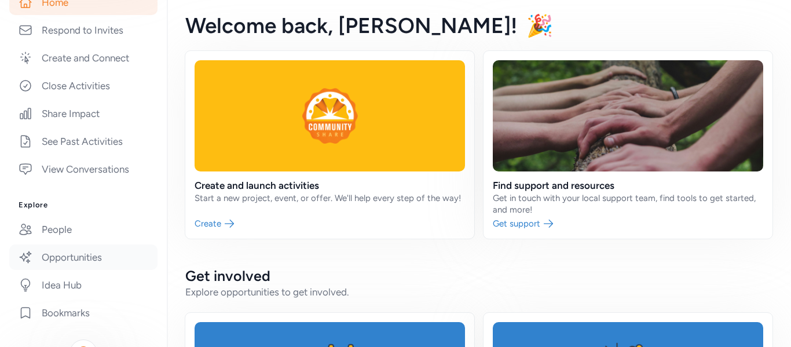
click at [100, 264] on link "Opportunities" at bounding box center [83, 256] width 148 height 25
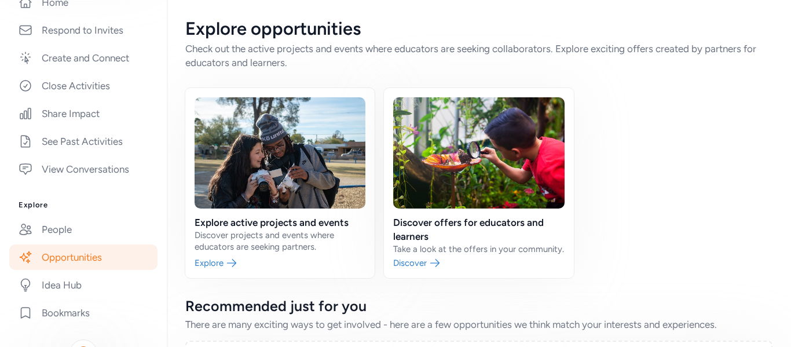
click at [653, 124] on div "Explore active projects and events Discover projects and events where educators…" at bounding box center [478, 183] width 587 height 190
click at [47, 229] on link "People" at bounding box center [83, 229] width 148 height 25
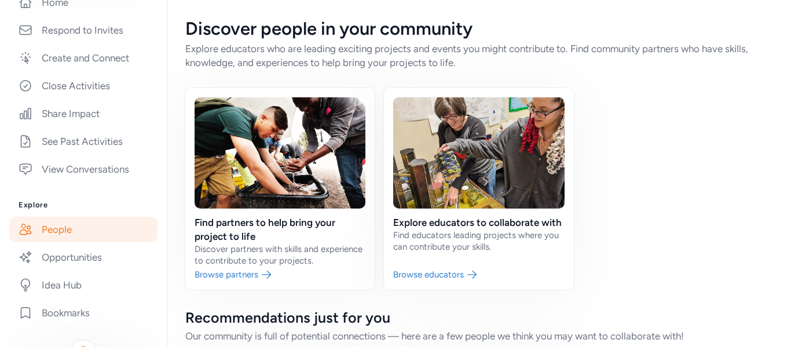
click at [47, 229] on link "People" at bounding box center [83, 229] width 148 height 25
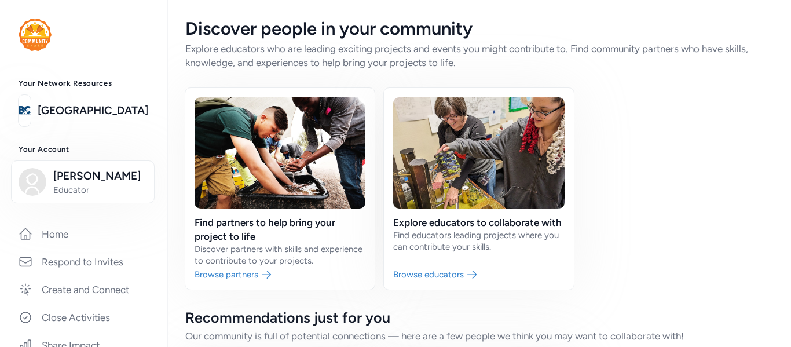
click at [91, 43] on link at bounding box center [84, 35] width 130 height 32
